Goal: Task Accomplishment & Management: Manage account settings

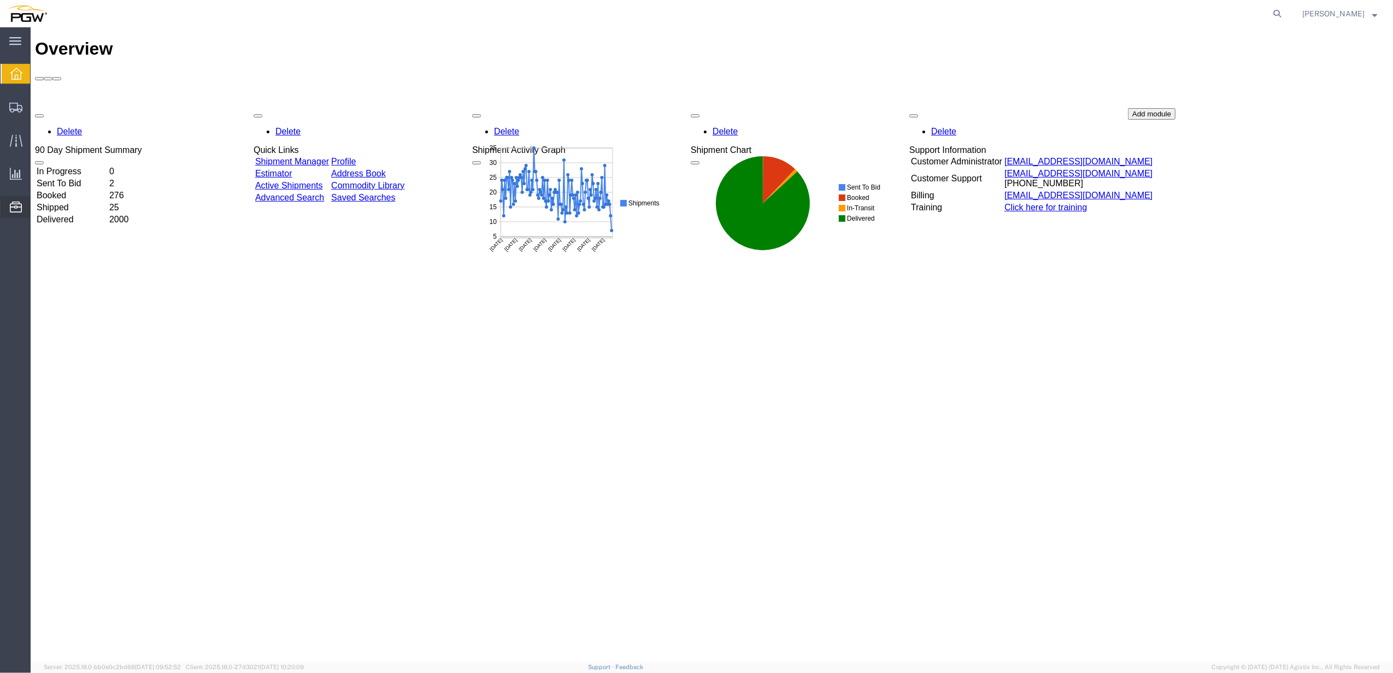
click at [0, 0] on span "Saved Searches" at bounding box center [0, 0] width 0 height 0
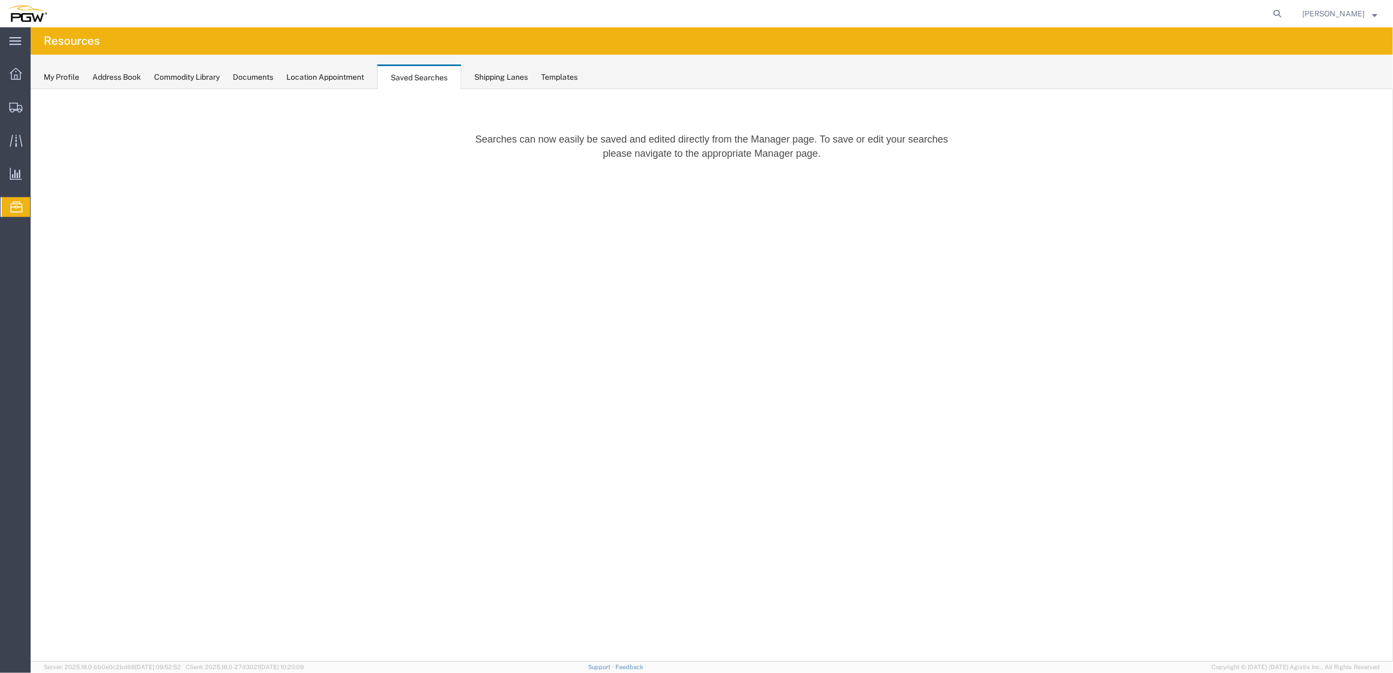
click at [62, 79] on div "My Profile" at bounding box center [62, 77] width 36 height 11
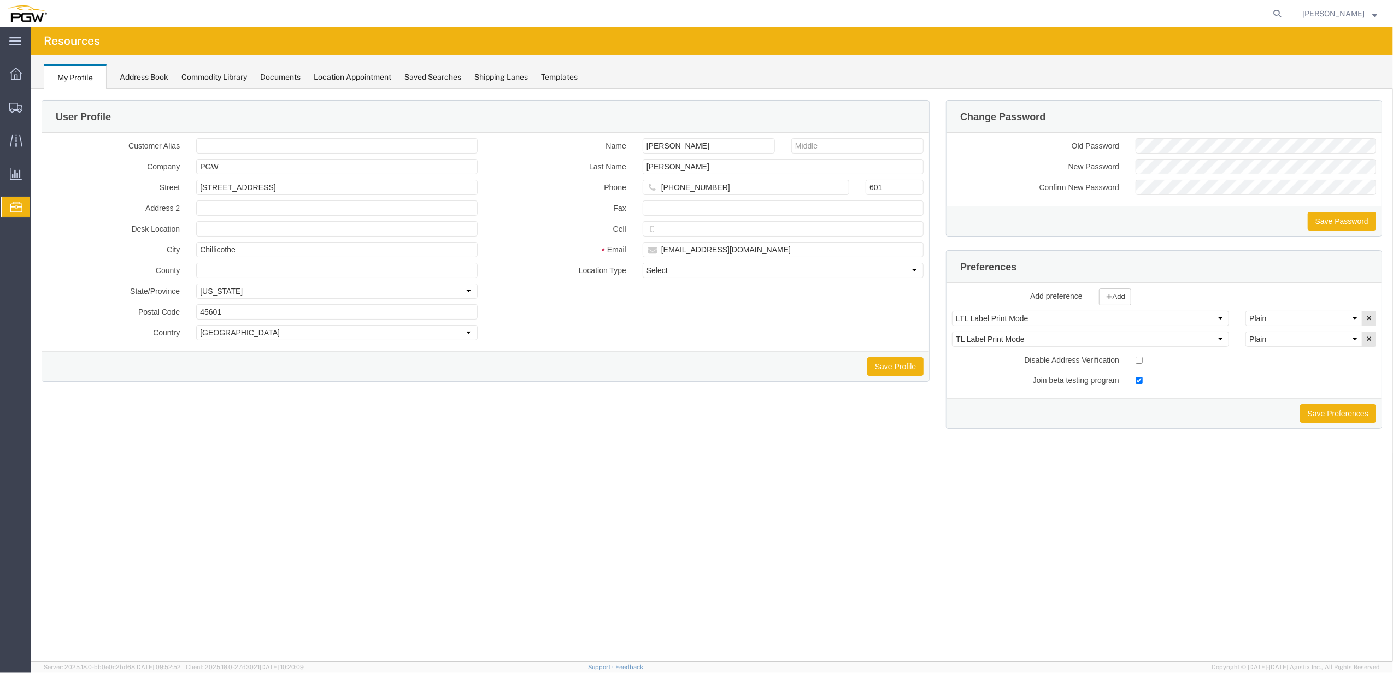
click at [0, 0] on span "Location Appointment" at bounding box center [0, 0] width 0 height 0
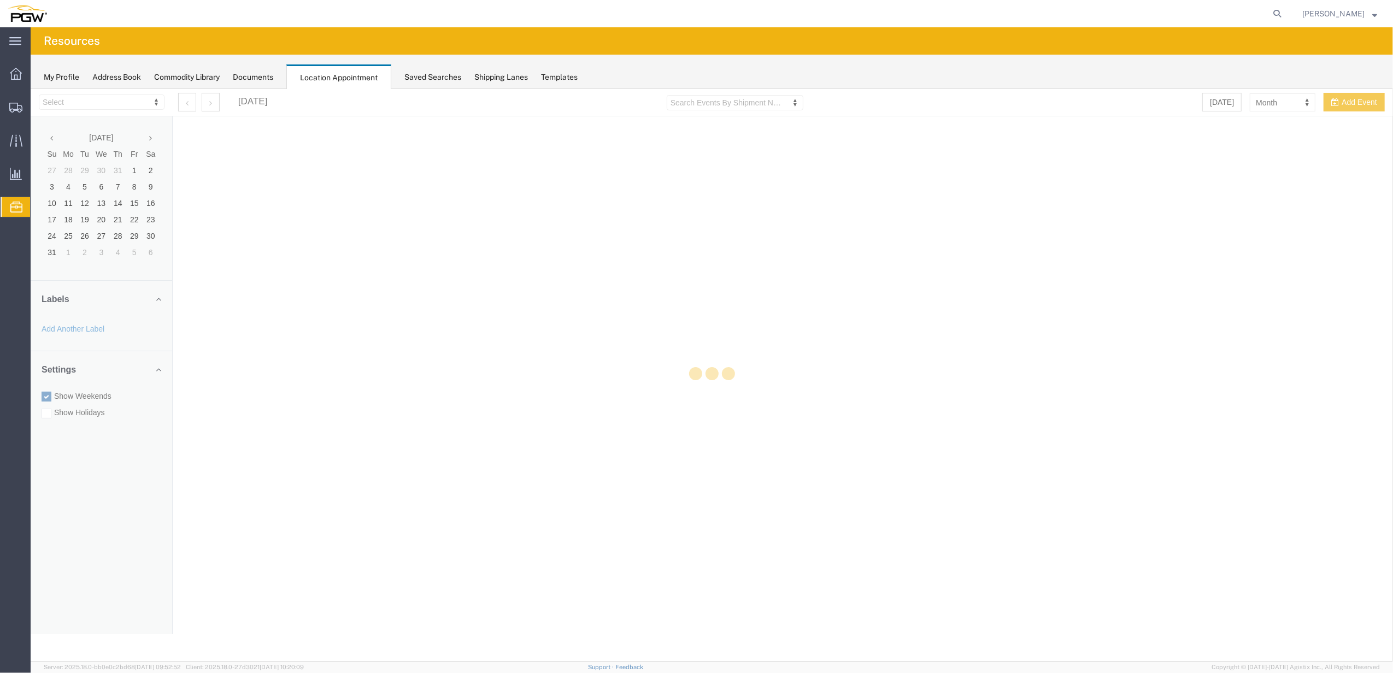
select select "28253"
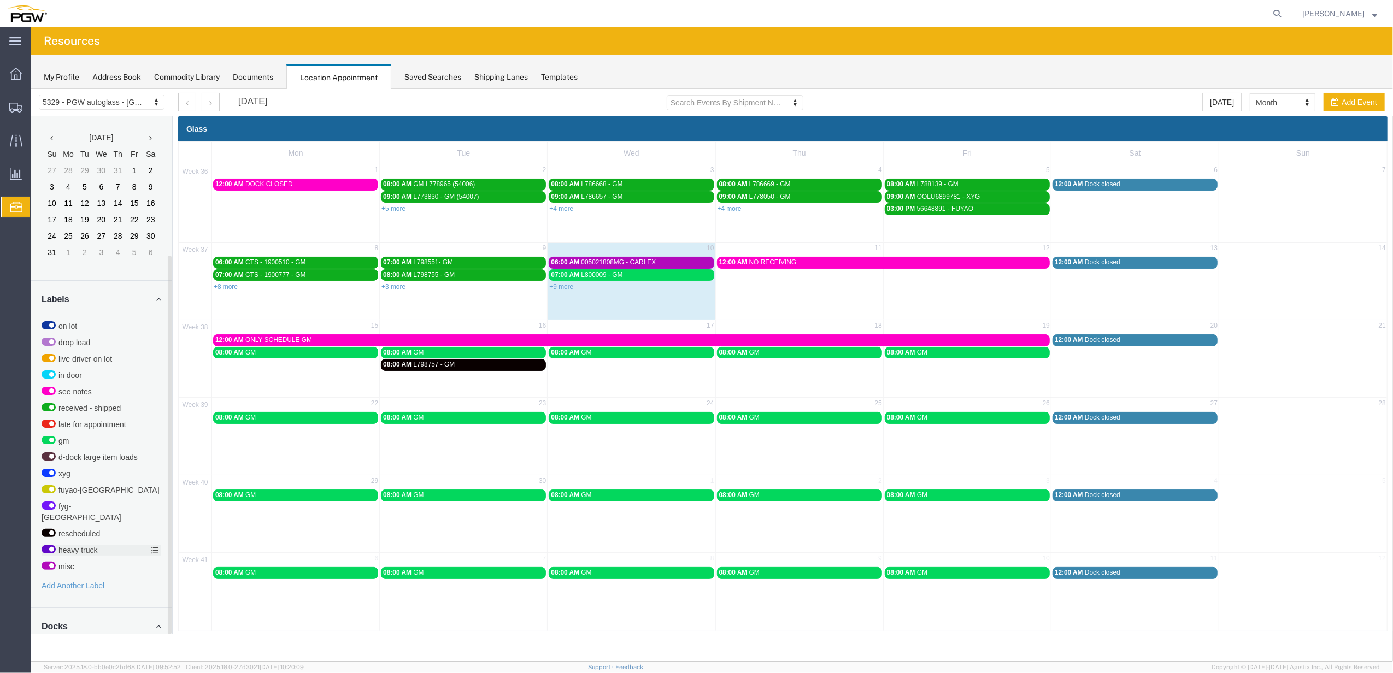
scroll to position [191, 0]
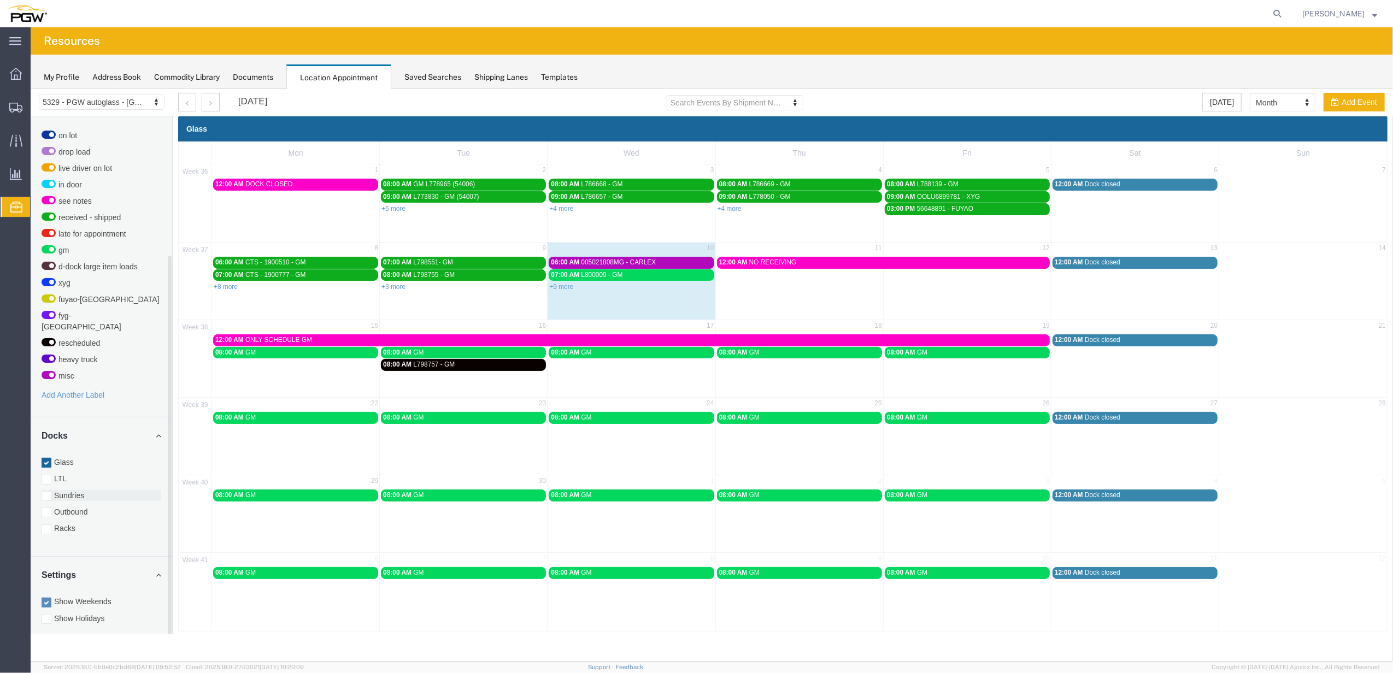
click at [46, 491] on div at bounding box center [47, 496] width 10 height 10
click at [31, 89] on input "Sundries" at bounding box center [31, 89] width 0 height 0
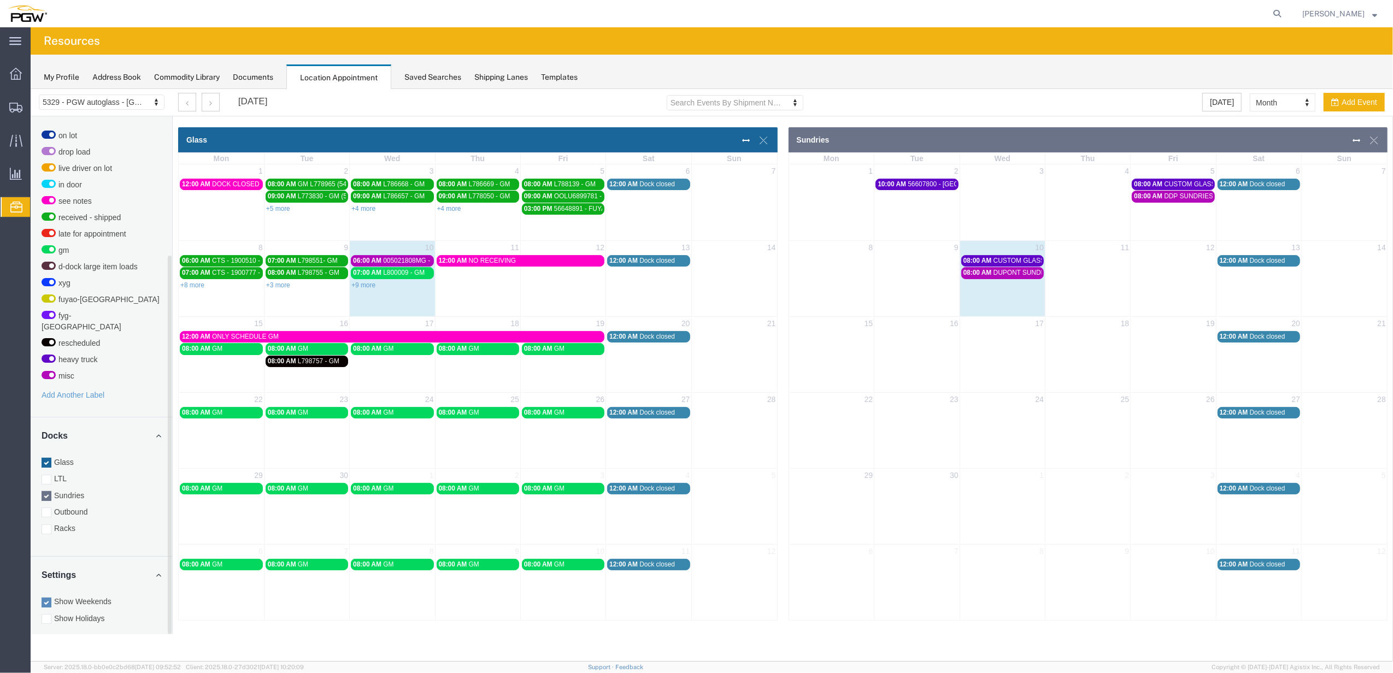
click at [49, 458] on div at bounding box center [47, 463] width 10 height 10
click at [31, 89] on input "Glass" at bounding box center [31, 89] width 0 height 0
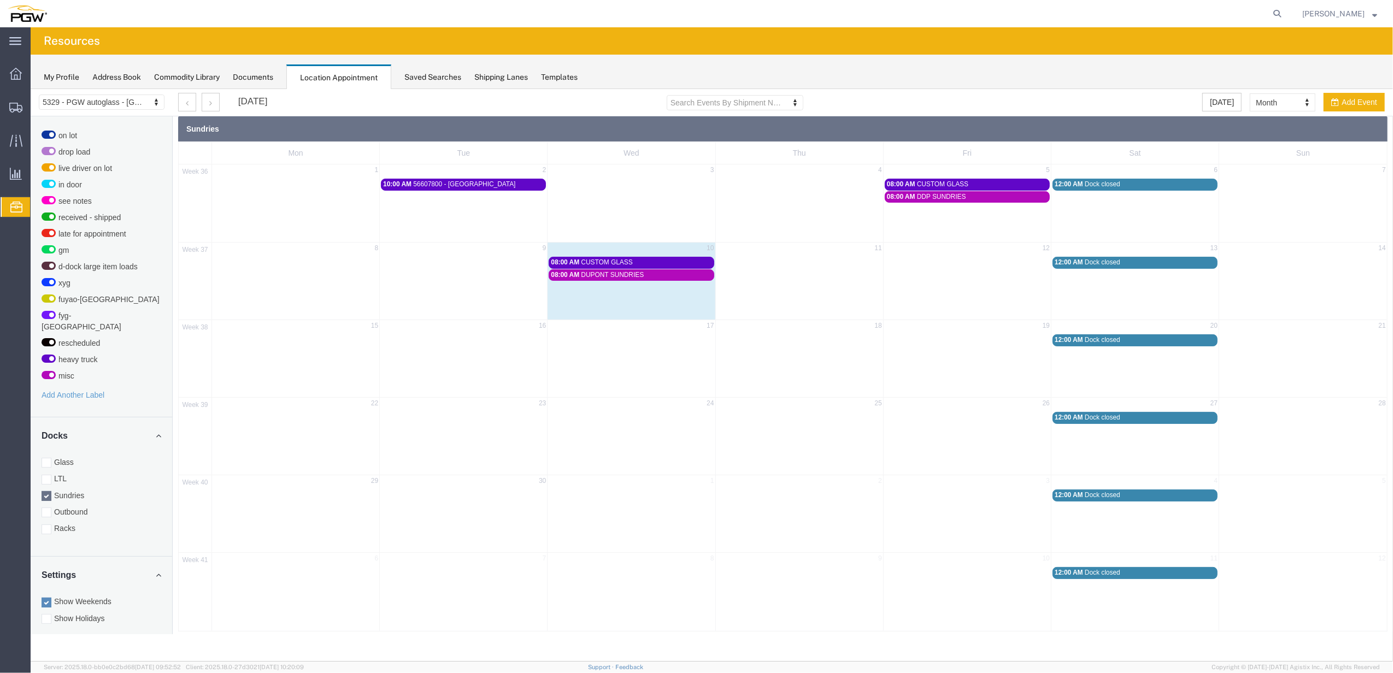
click at [638, 277] on span "DUPONT SUNDRIES" at bounding box center [613, 275] width 63 height 8
click at [704, 300] on icon at bounding box center [707, 299] width 7 height 8
select select "4"
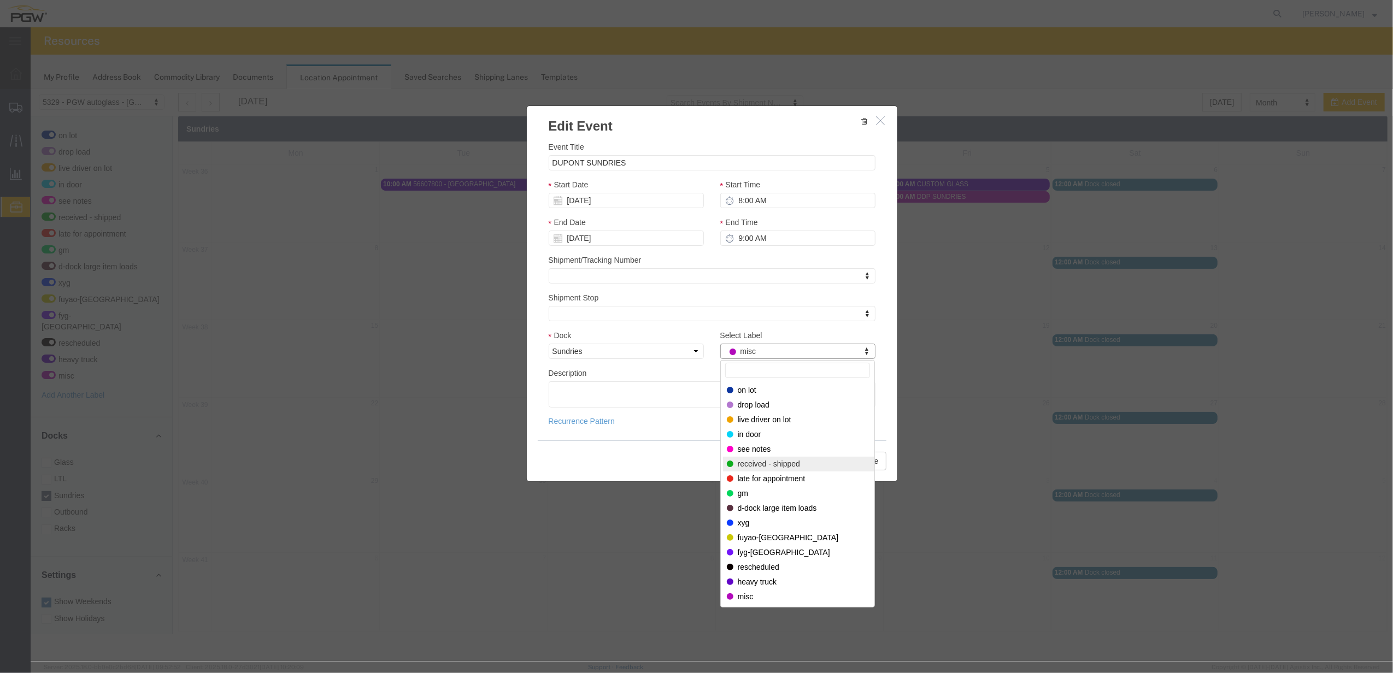
select select "200"
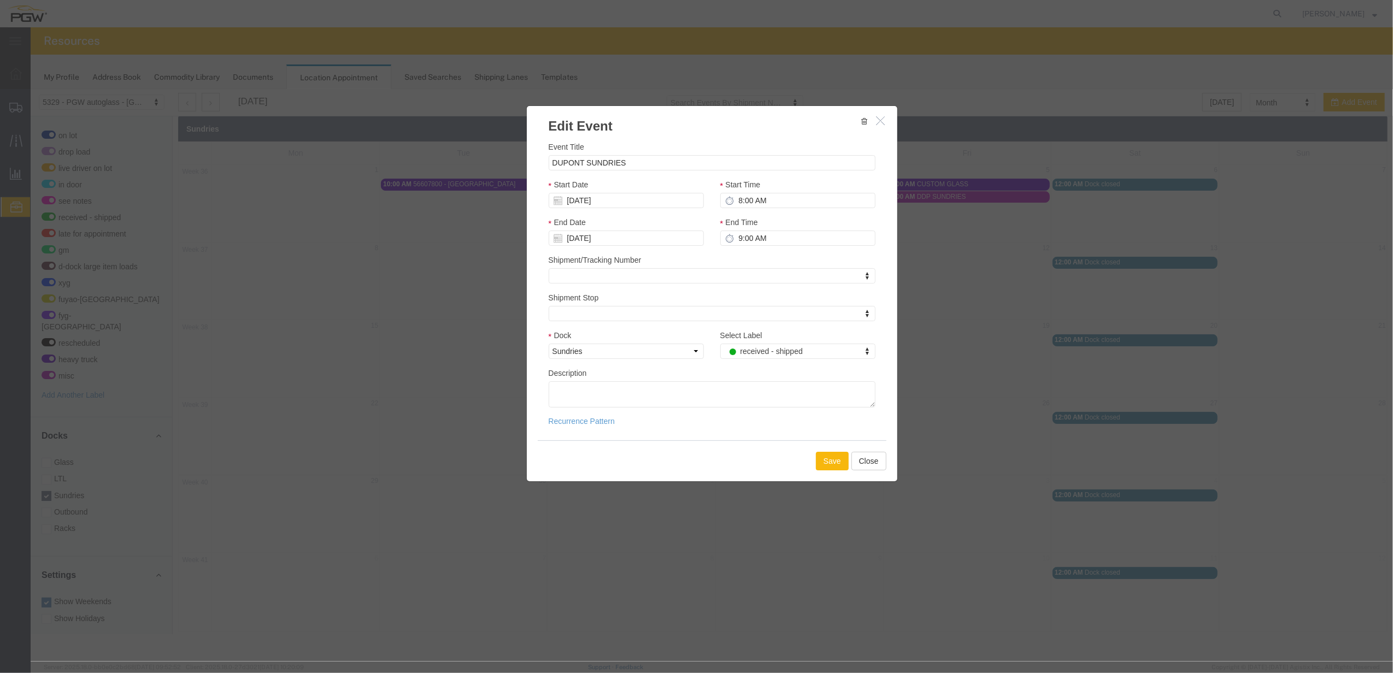
click at [835, 461] on button "Save" at bounding box center [832, 461] width 33 height 19
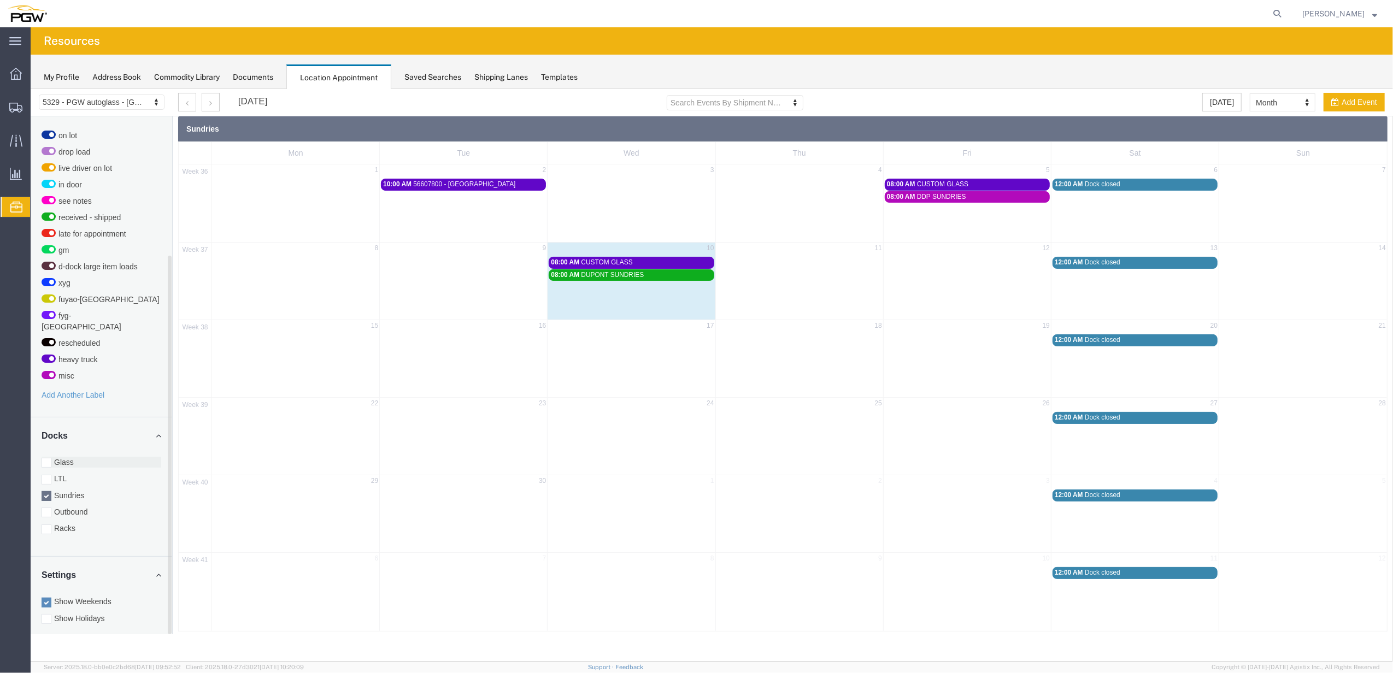
click at [46, 458] on div at bounding box center [47, 463] width 10 height 10
click at [31, 89] on input "Glass" at bounding box center [31, 89] width 0 height 0
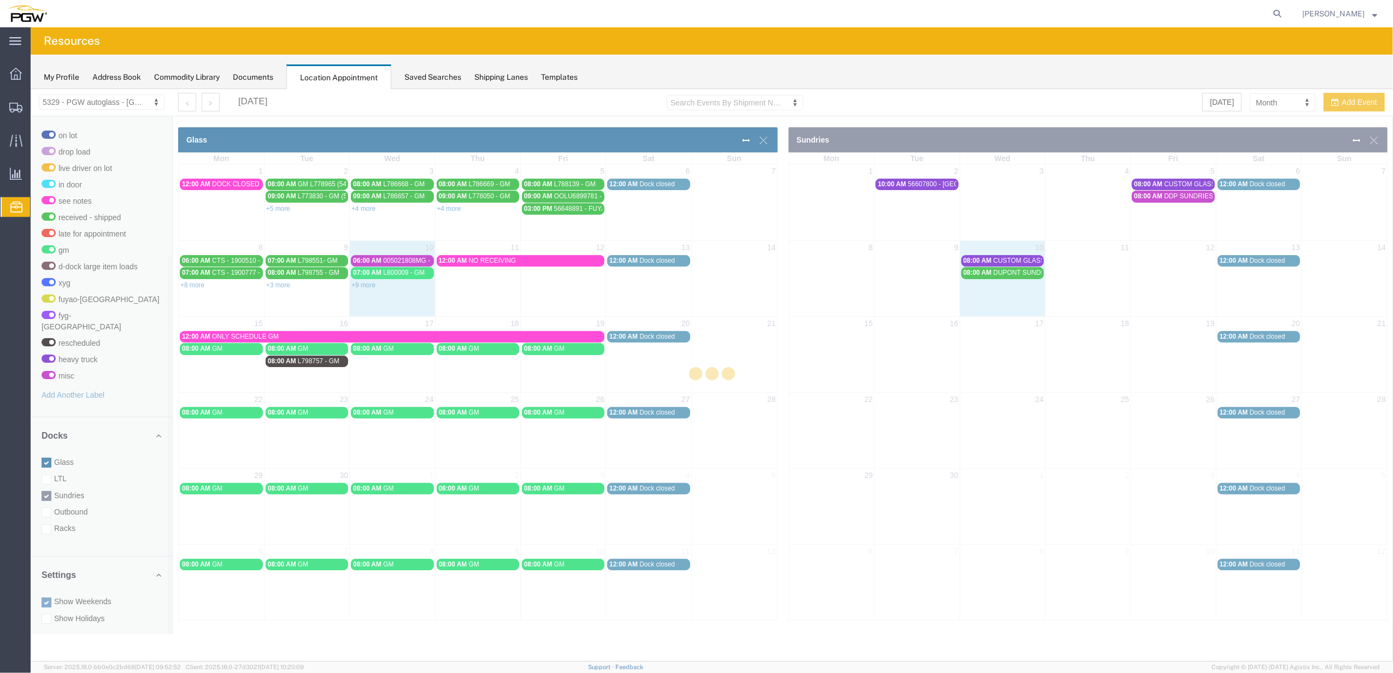
click at [49, 492] on div at bounding box center [712, 375] width 1363 height 573
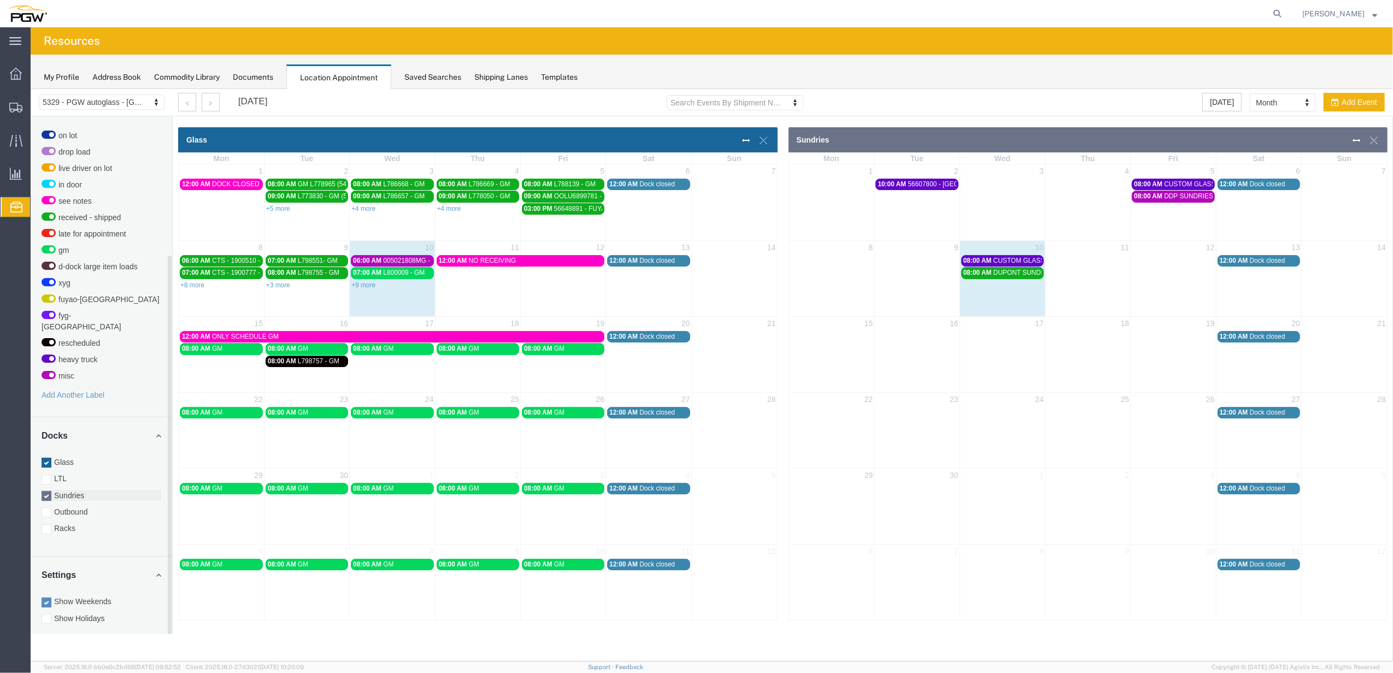
click at [51, 490] on label "Sundries" at bounding box center [102, 495] width 120 height 11
click at [31, 89] on input "Sundries" at bounding box center [31, 89] width 0 height 0
